Goal: Task Accomplishment & Management: Use online tool/utility

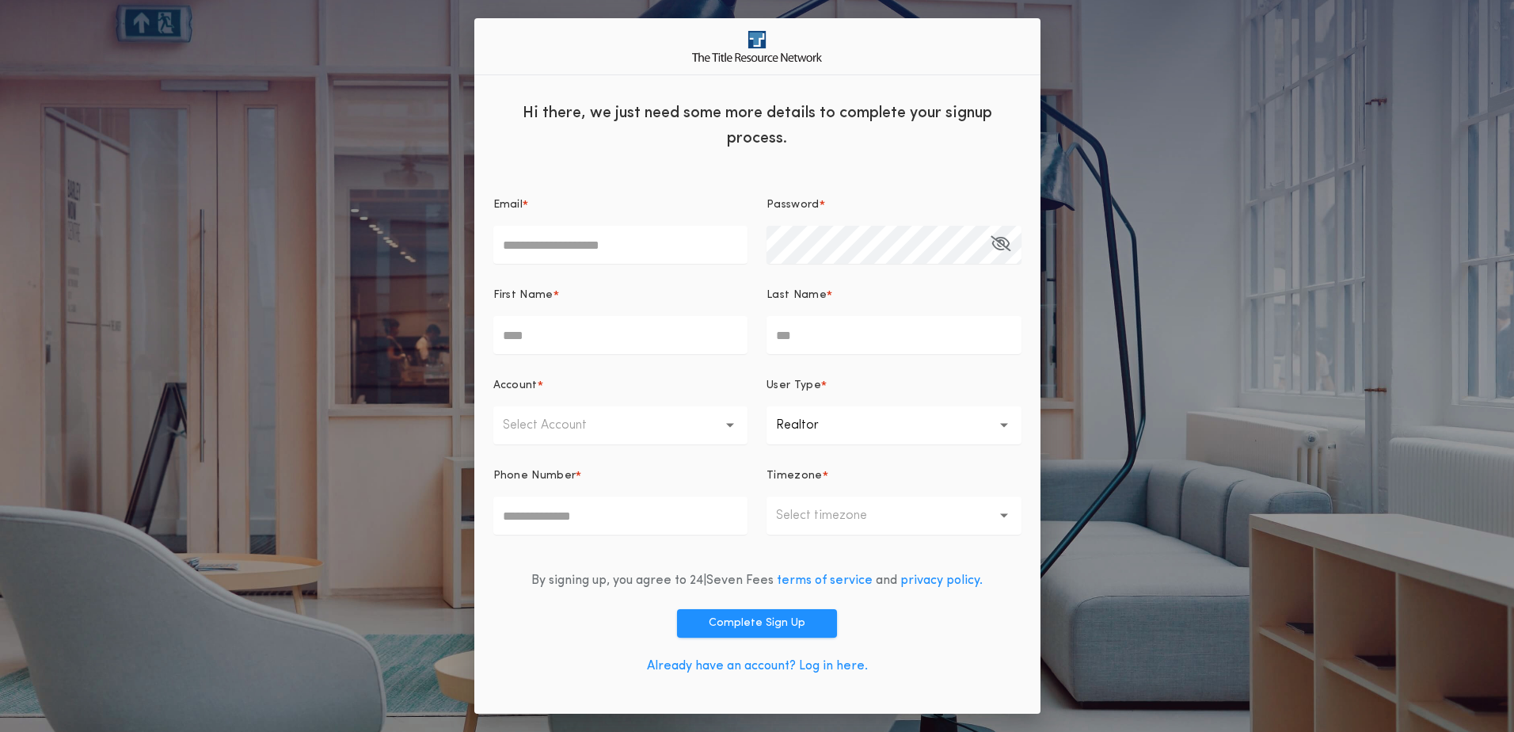
click at [841, 665] on link "Already have an account? Log in here." at bounding box center [757, 665] width 221 height 13
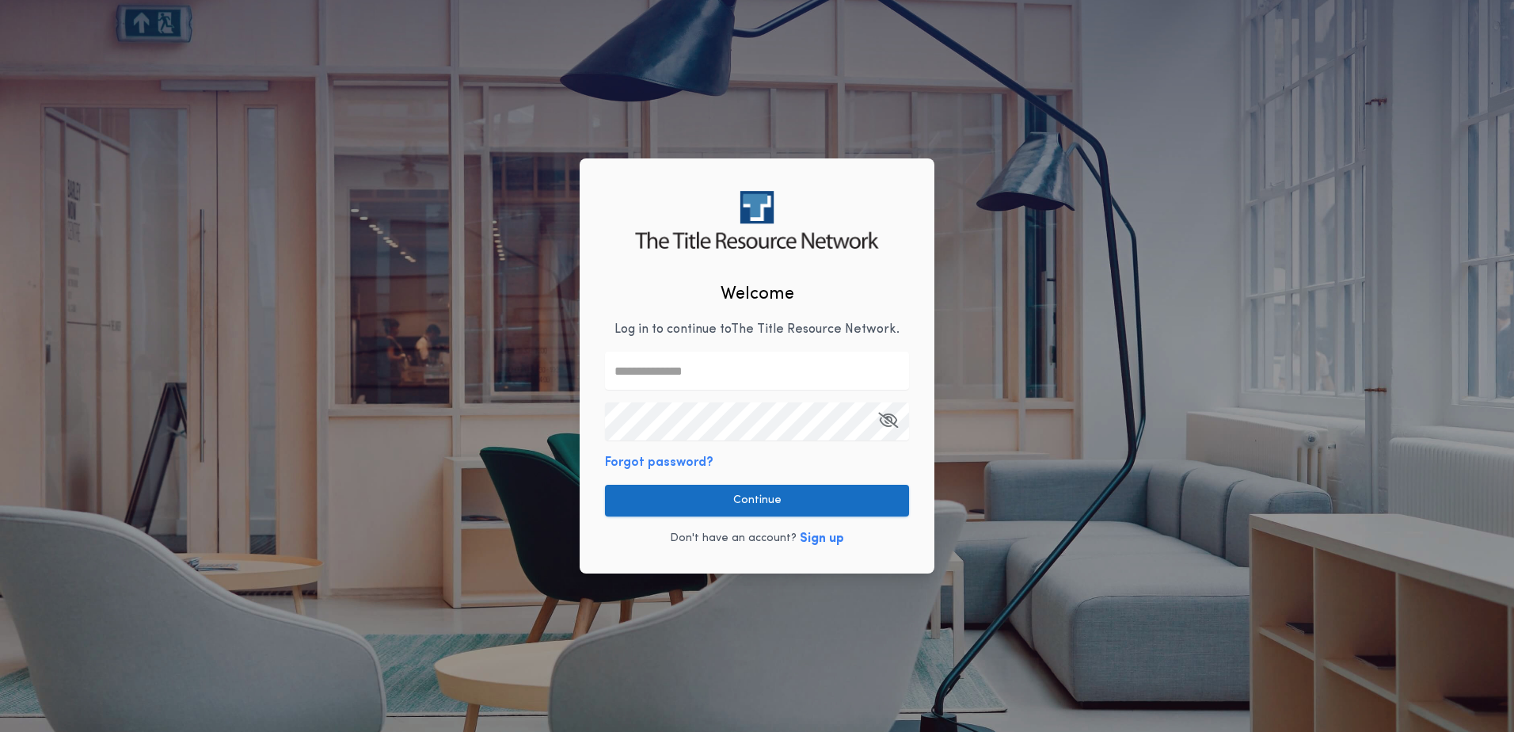
type input "**********"
click at [767, 487] on button "Continue" at bounding box center [757, 501] width 304 height 32
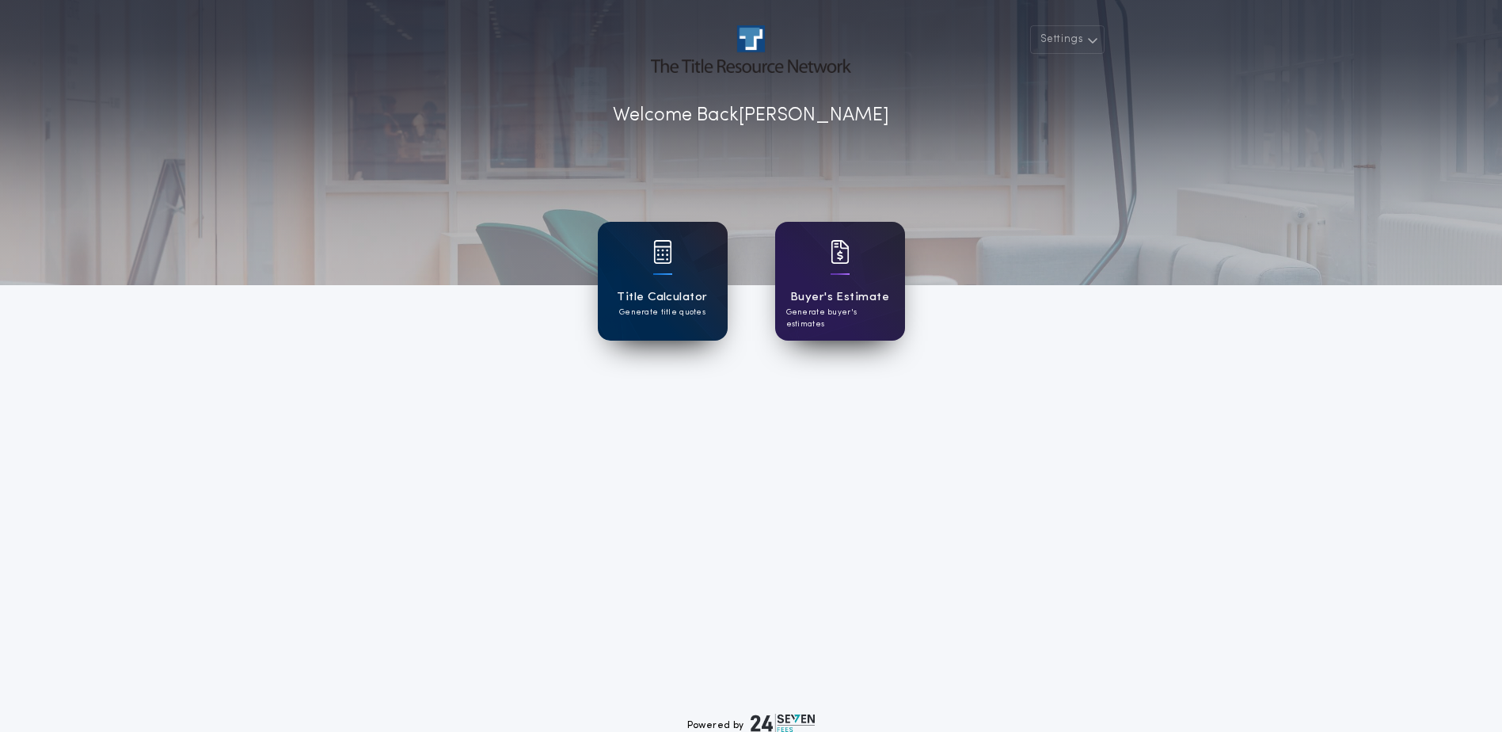
click at [658, 301] on h1 "Title Calculator" at bounding box center [662, 297] width 90 height 18
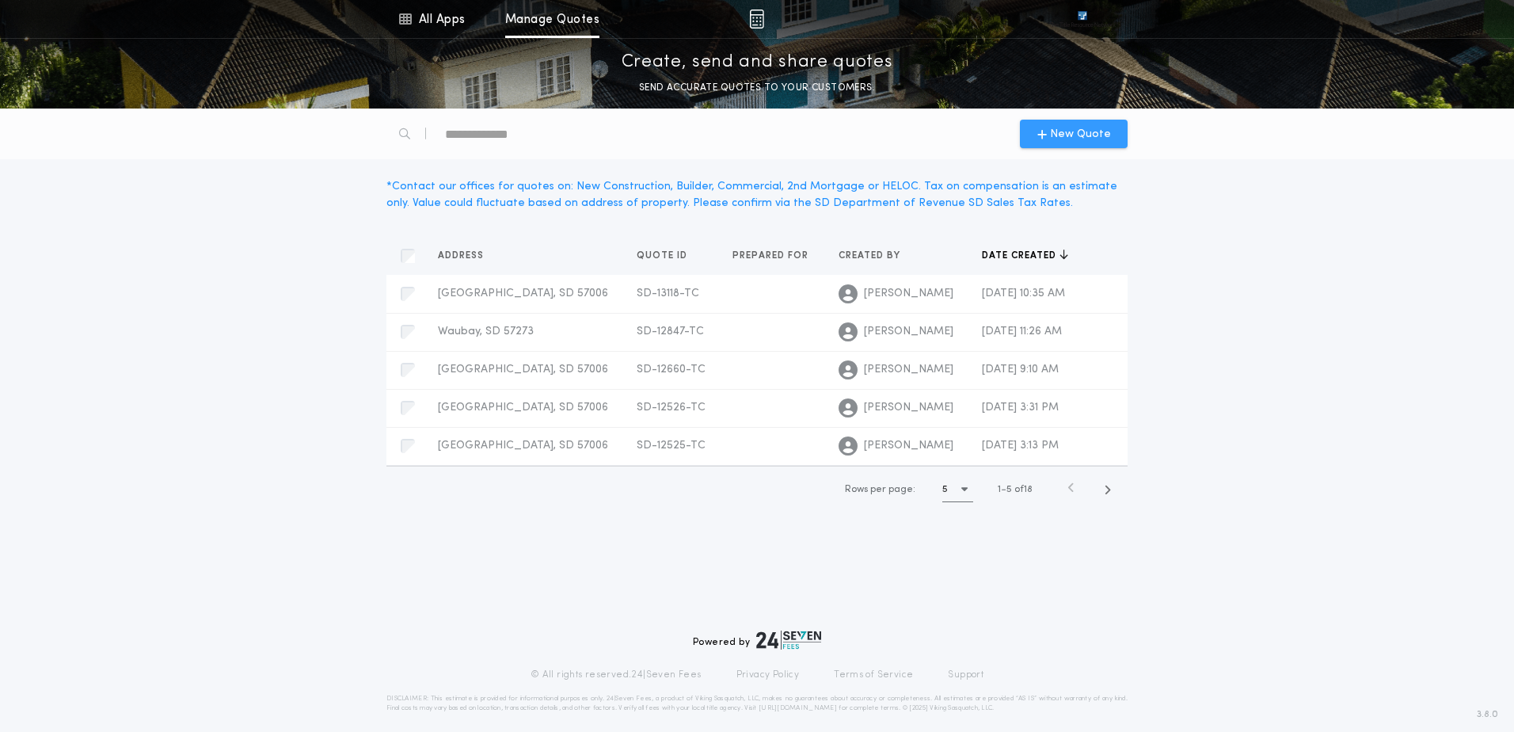
click at [1080, 137] on span "New Quote" at bounding box center [1080, 134] width 61 height 17
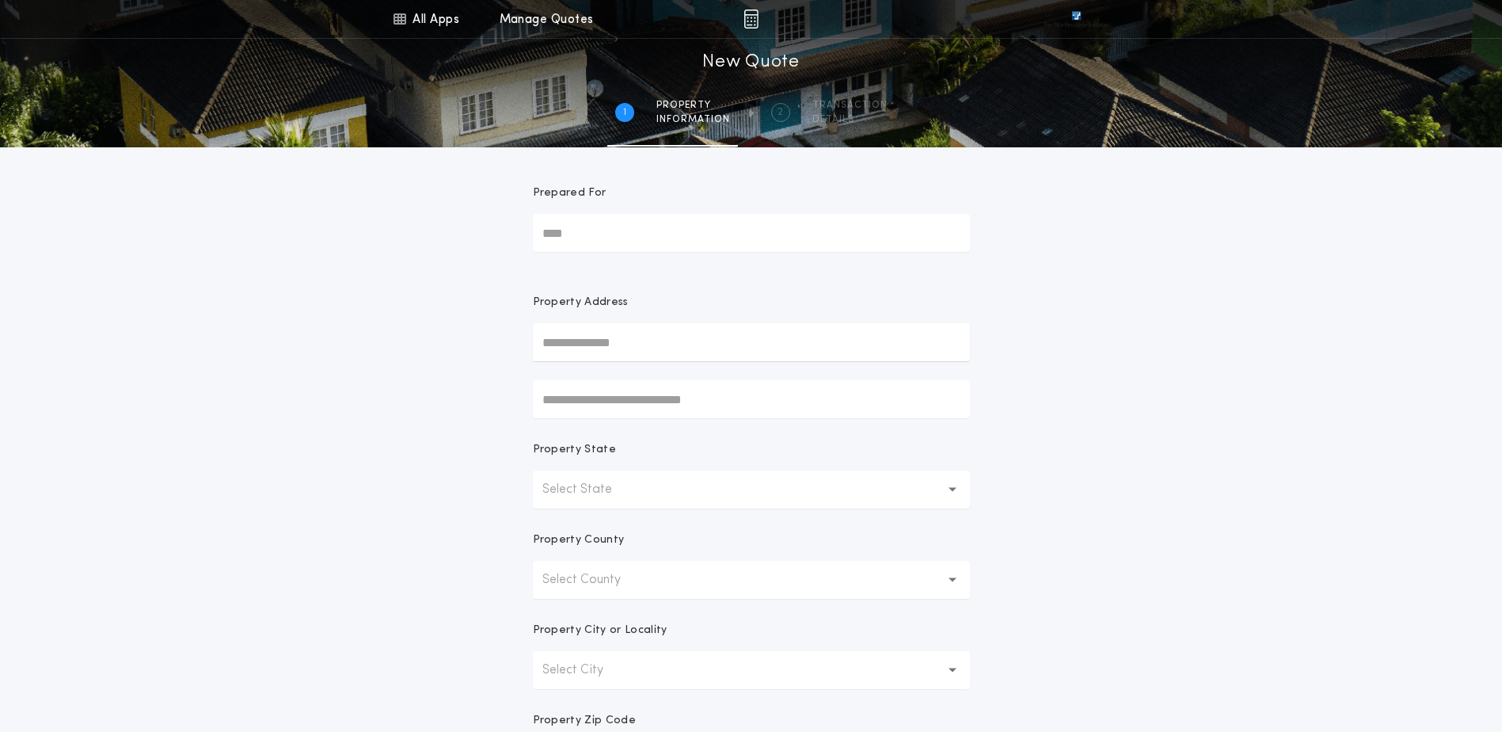
click at [653, 333] on input "text" at bounding box center [751, 342] width 437 height 38
type input "**********"
click at [629, 485] on p "Select State" at bounding box center [589, 489] width 95 height 19
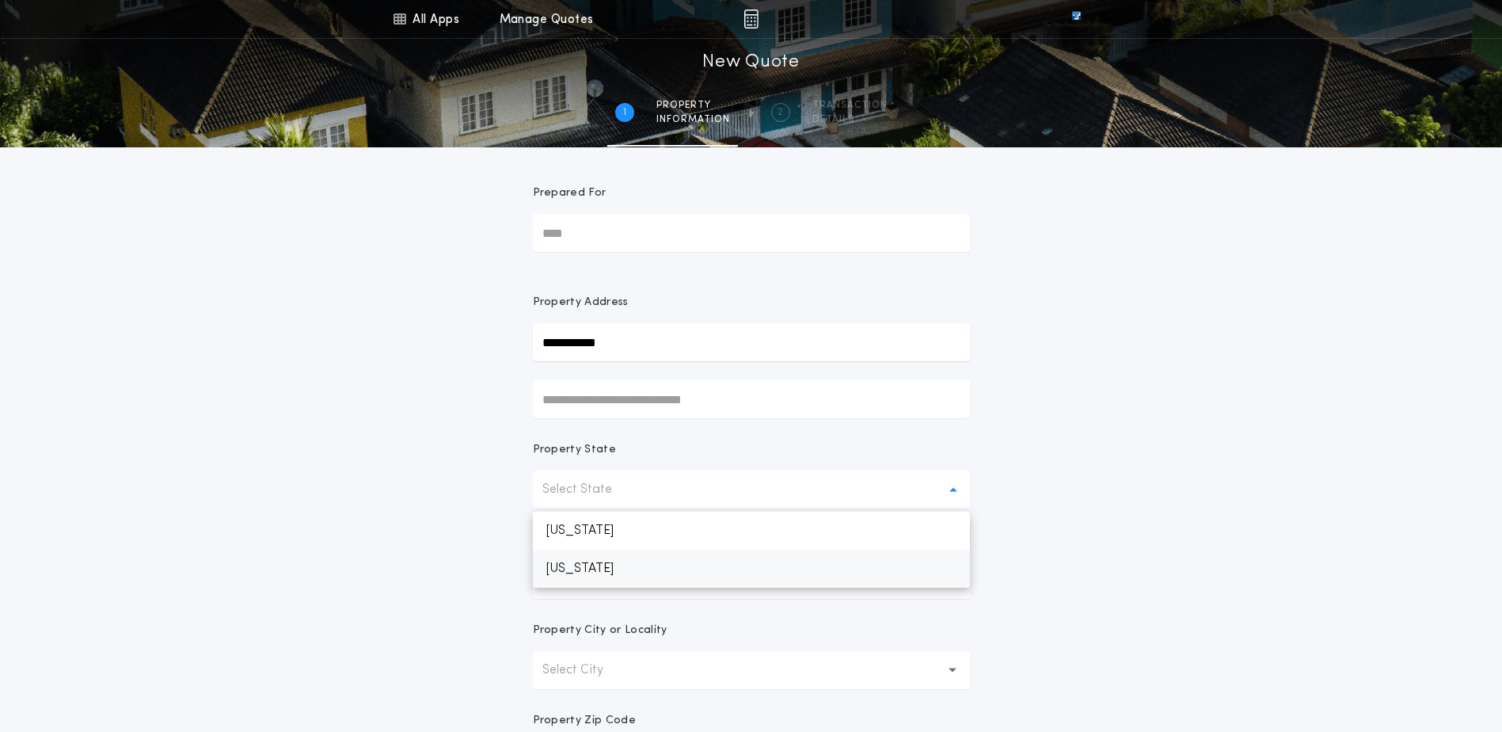
click at [606, 567] on p "South Dakota" at bounding box center [751, 568] width 437 height 38
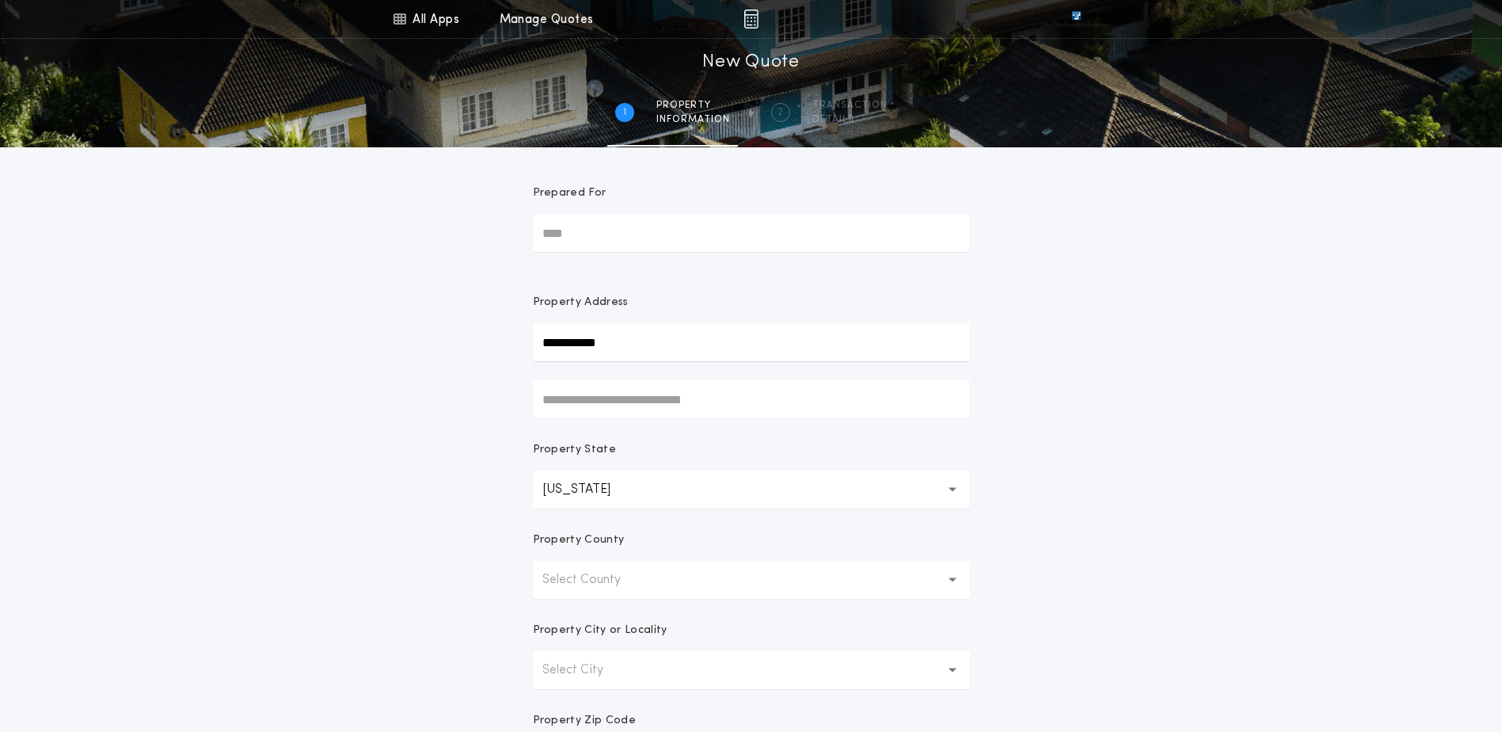
click at [599, 588] on p "Select County" at bounding box center [594, 579] width 104 height 19
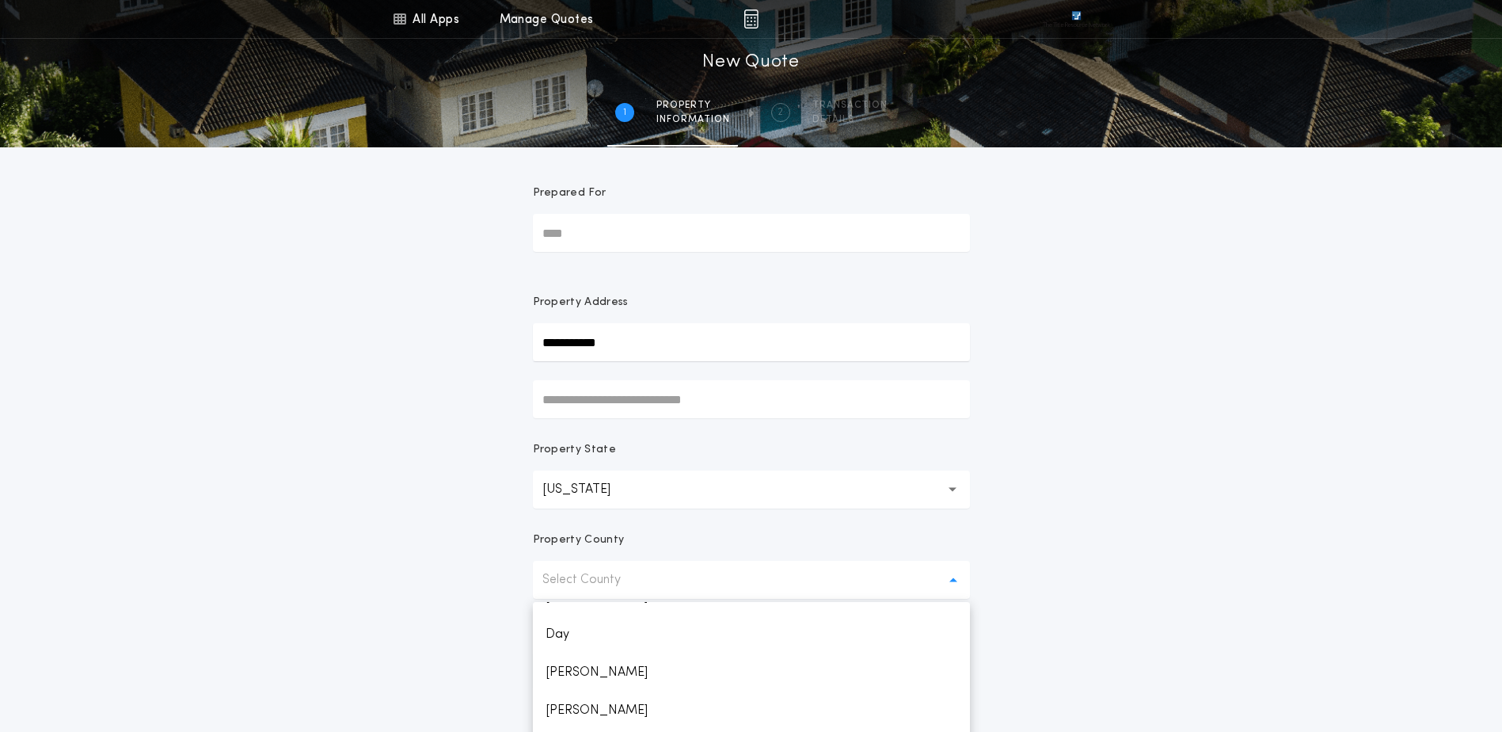
scroll to position [633, 0]
click at [573, 678] on p "Deuel" at bounding box center [751, 671] width 437 height 38
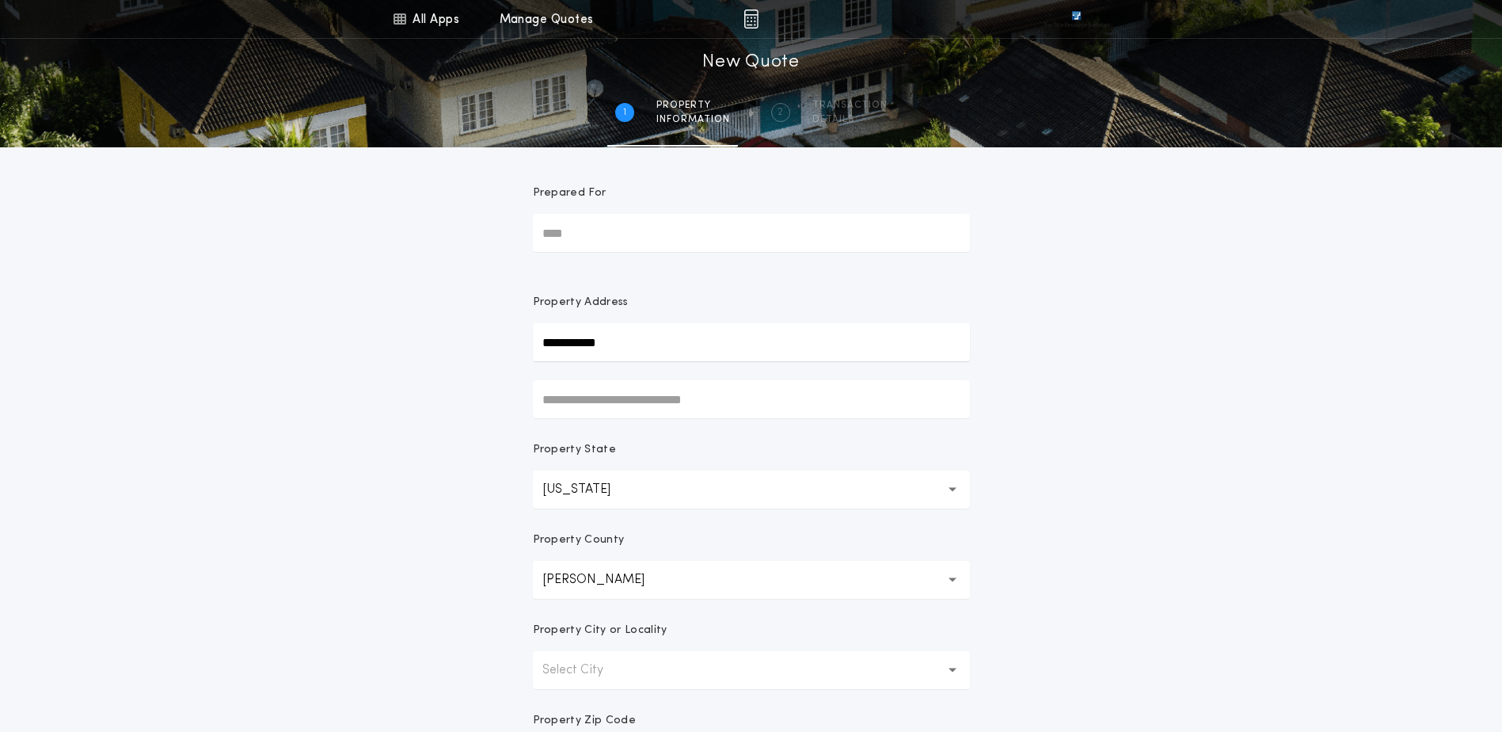
click at [573, 672] on p "Select City" at bounding box center [585, 669] width 86 height 19
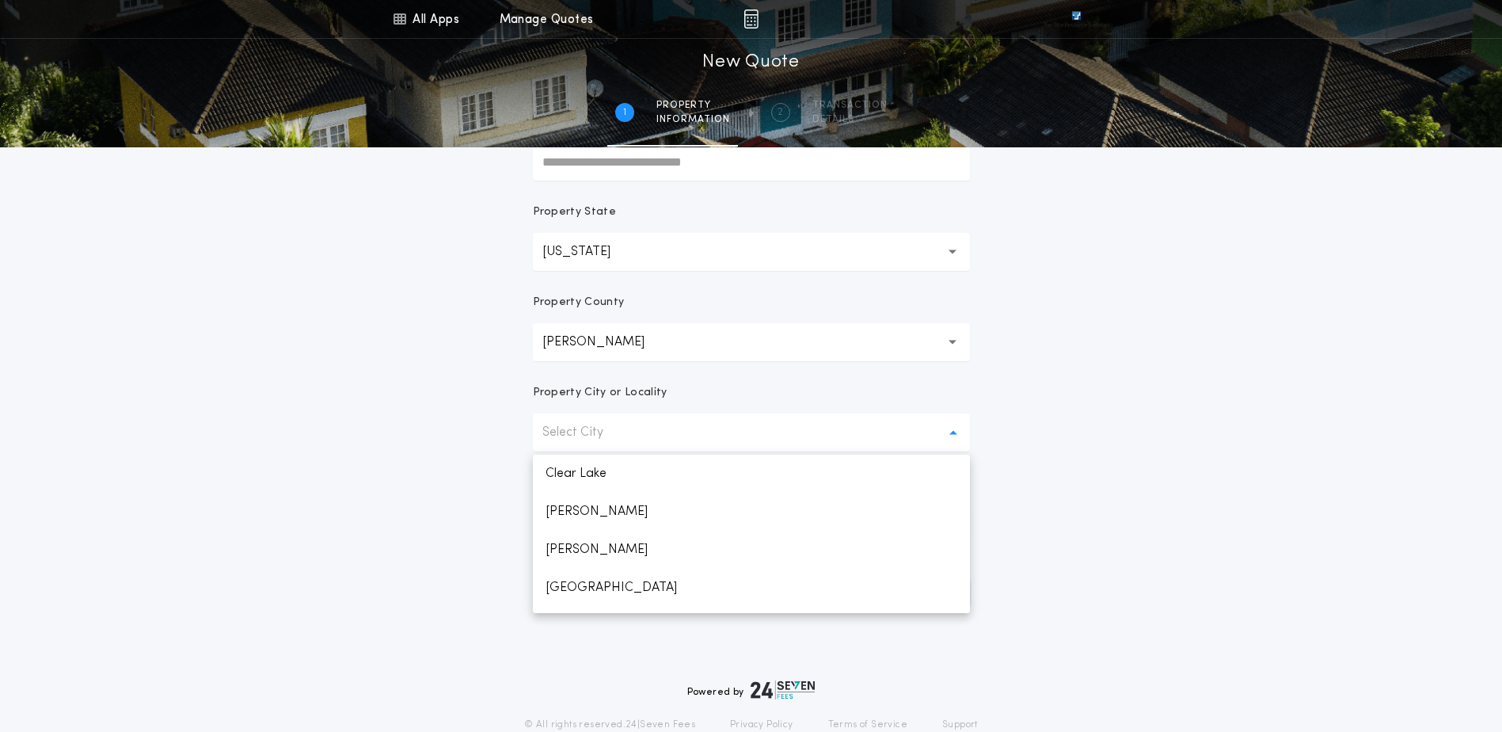
scroll to position [158, 0]
click at [580, 510] on p "Gary" at bounding box center [751, 505] width 437 height 38
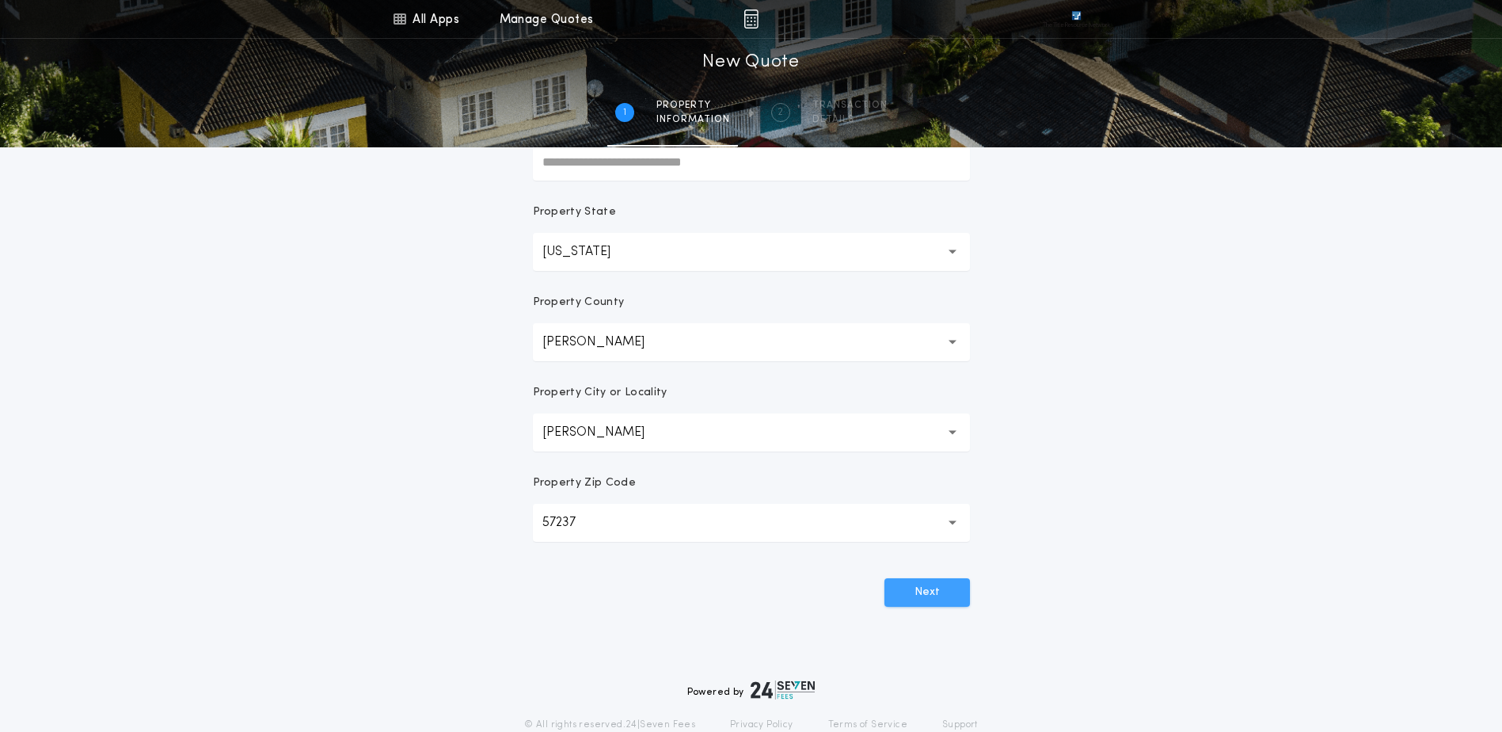
click at [906, 589] on button "Next" at bounding box center [927, 592] width 86 height 29
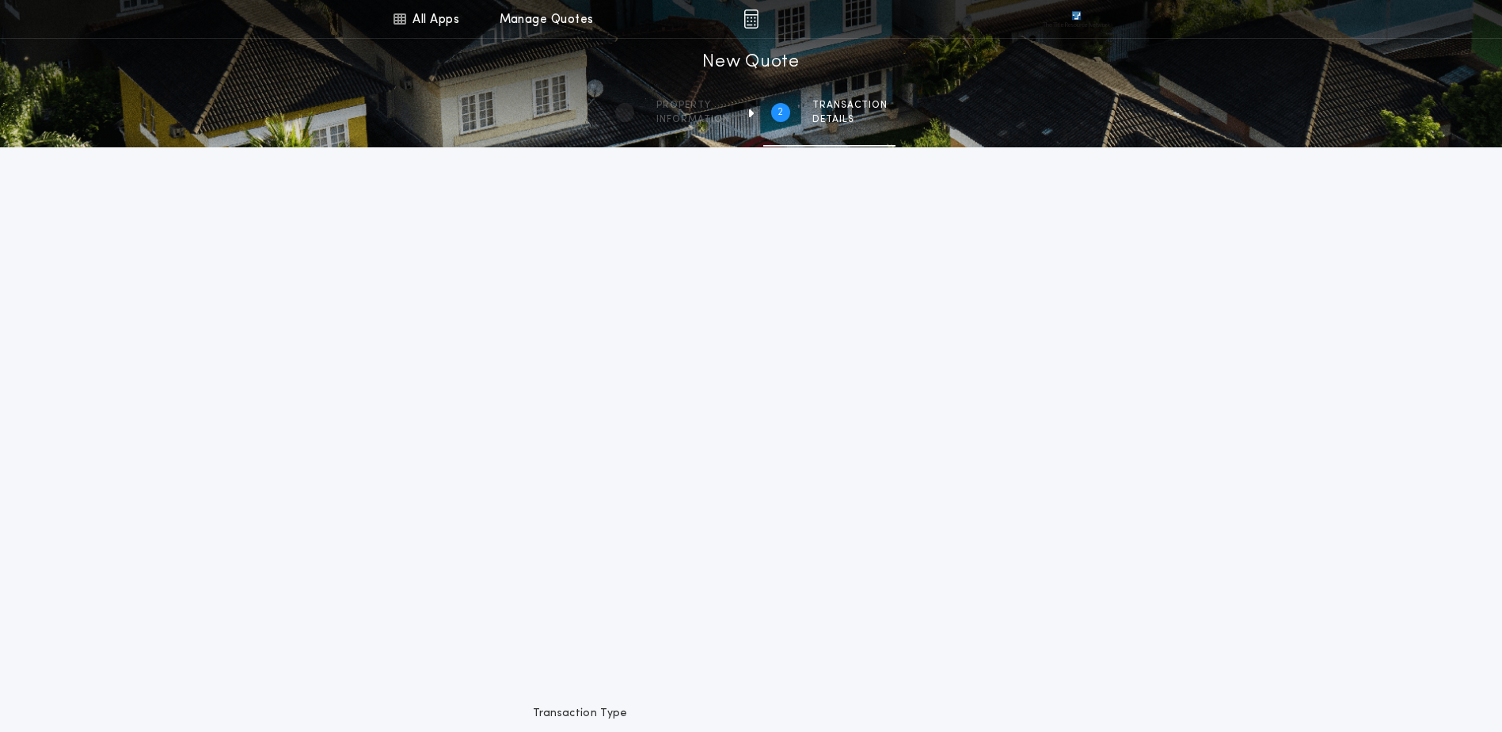
scroll to position [0, 0]
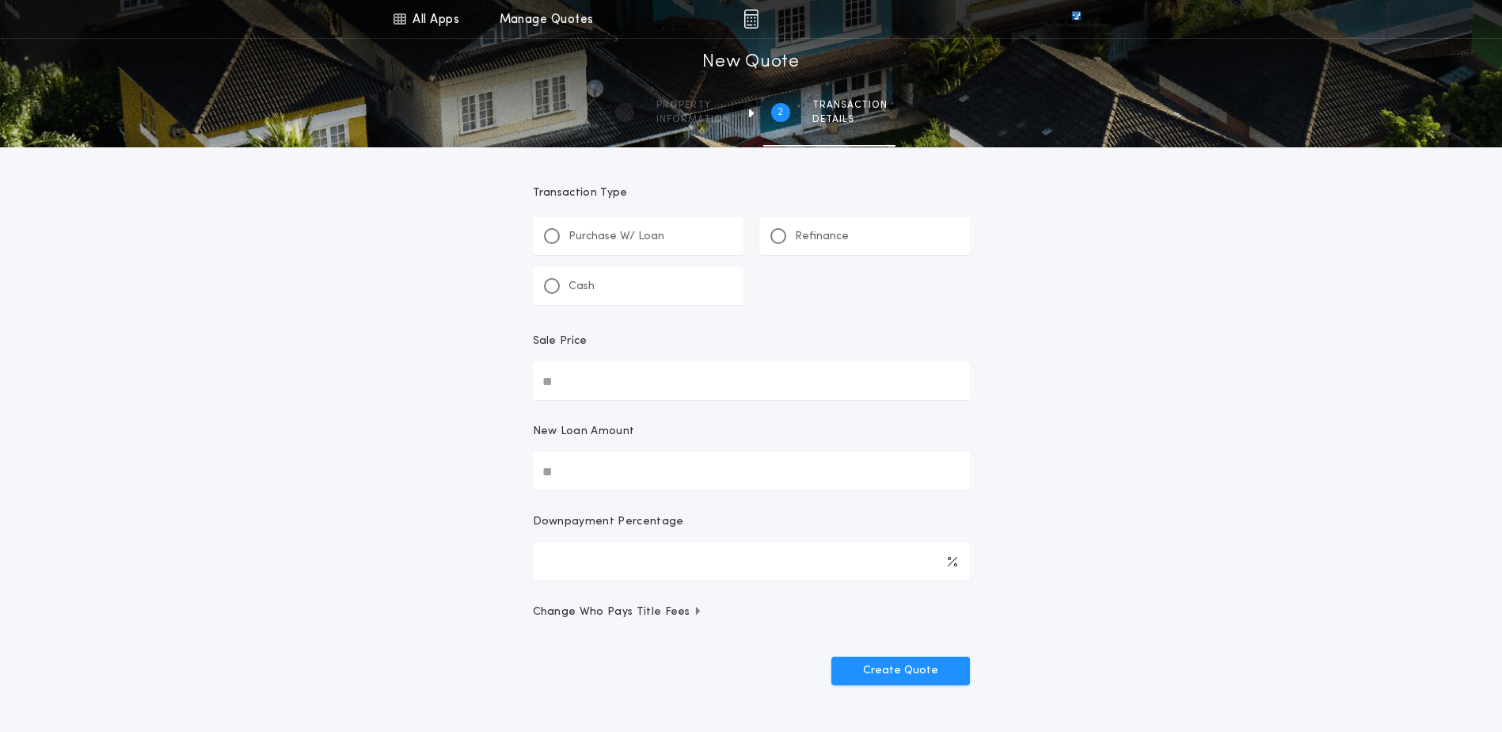
click at [841, 231] on p "Refinance" at bounding box center [822, 237] width 54 height 16
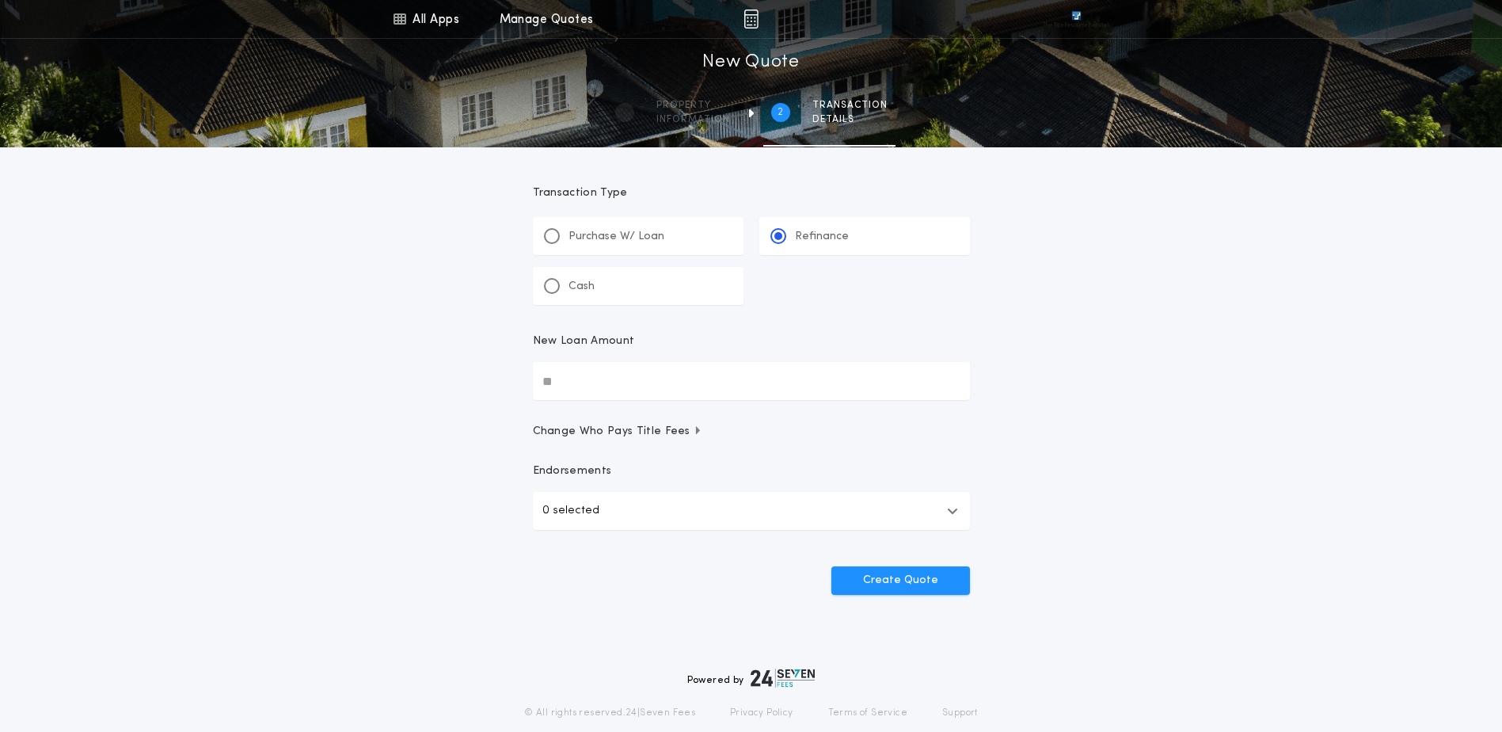
click at [548, 380] on input "New Loan Amount" at bounding box center [751, 381] width 437 height 38
type input "********"
click at [938, 584] on button "Create Quote" at bounding box center [900, 580] width 139 height 29
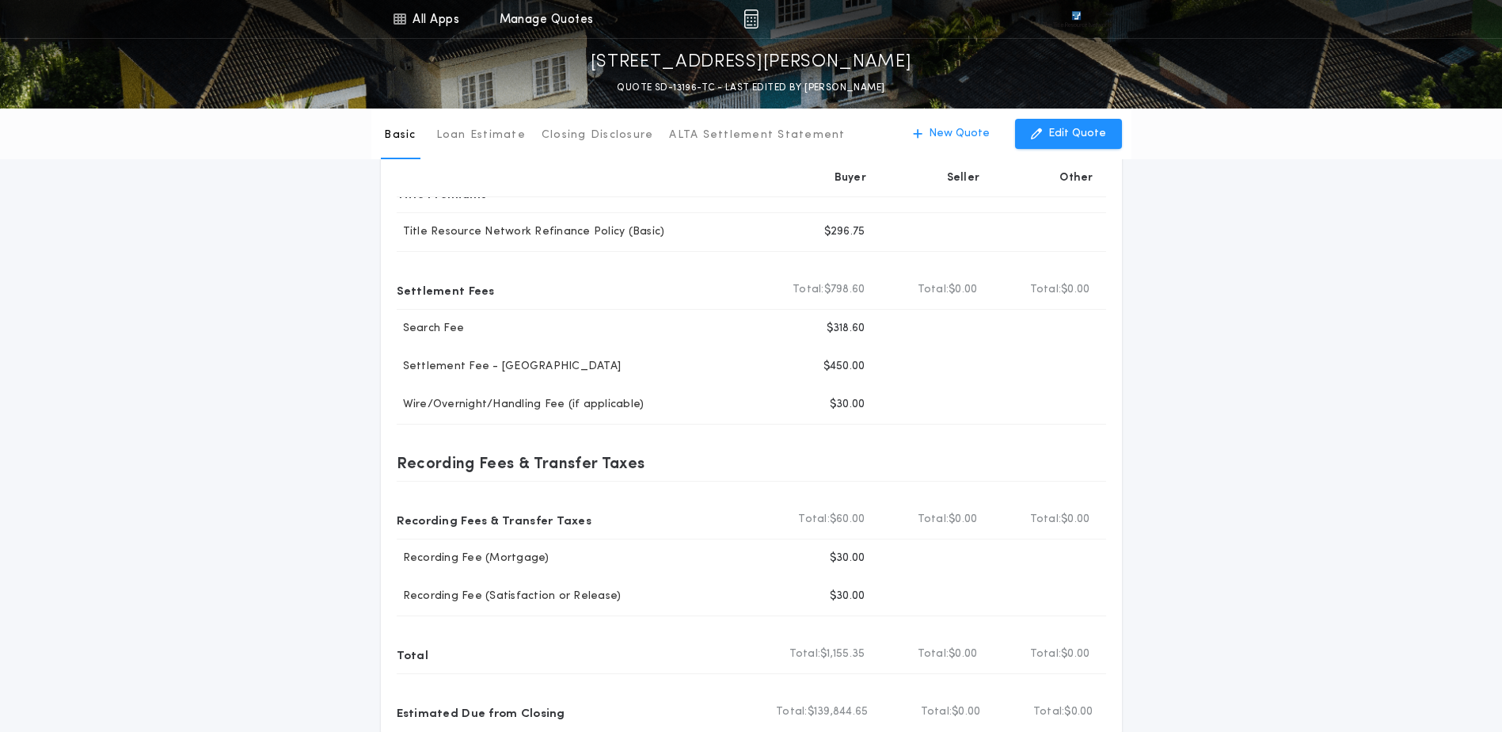
scroll to position [158, 0]
